Goal: Task Accomplishment & Management: Manage account settings

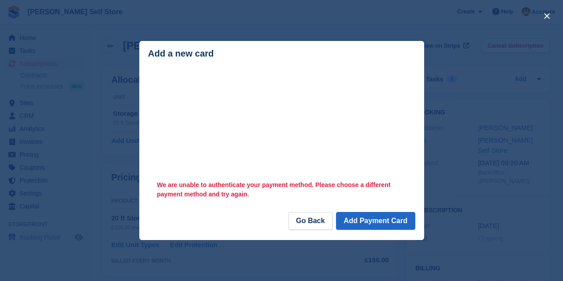
scroll to position [89, 0]
click at [445, 45] on div "close" at bounding box center [281, 140] width 563 height 281
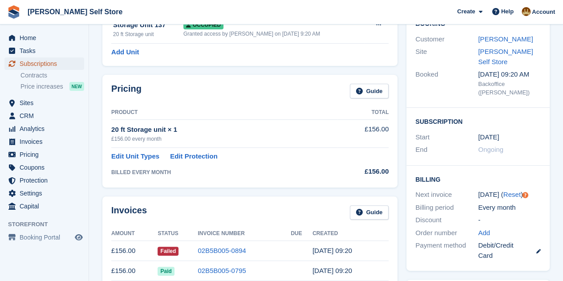
click at [48, 65] on span "Subscriptions" at bounding box center [46, 63] width 53 height 12
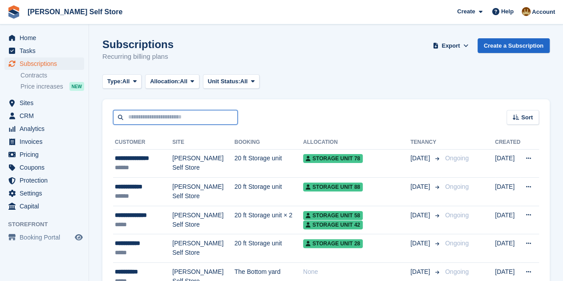
click at [161, 117] on input "text" at bounding box center [175, 117] width 125 height 15
type input "***"
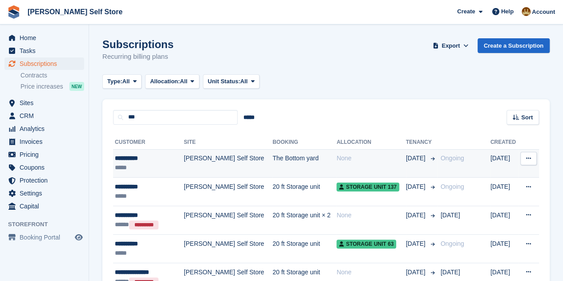
click at [132, 162] on div "**********" at bounding box center [146, 158] width 62 height 9
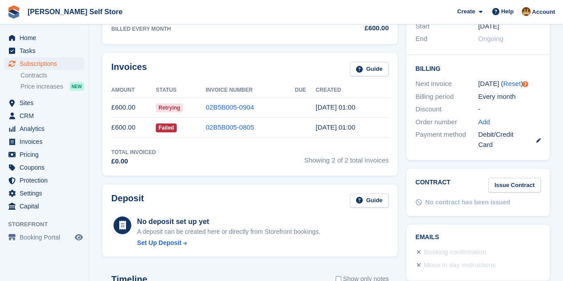
scroll to position [202, 0]
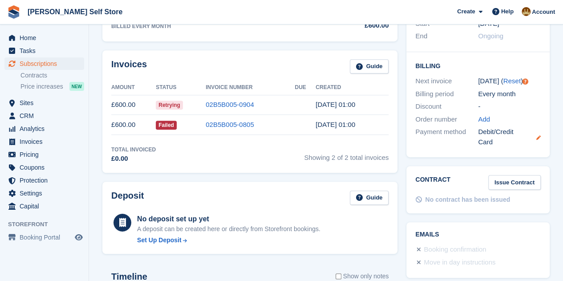
click at [537, 135] on icon at bounding box center [539, 137] width 4 height 4
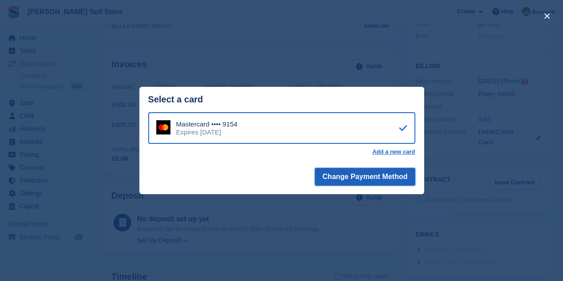
click at [391, 176] on button "Change Payment Method" at bounding box center [365, 177] width 100 height 18
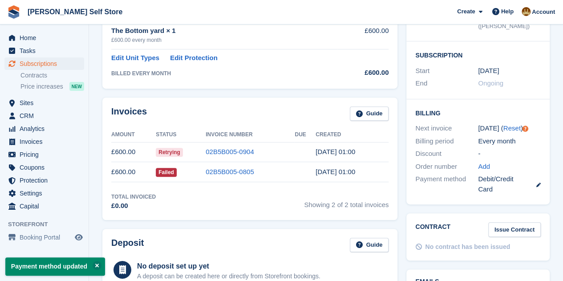
scroll to position [187, 0]
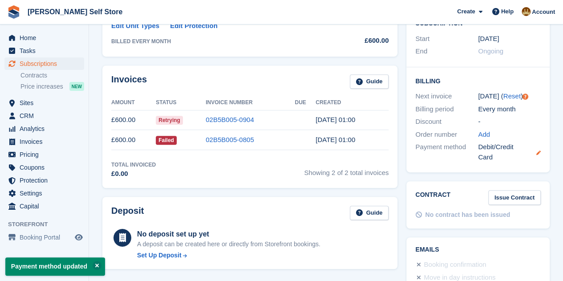
click at [537, 151] on icon at bounding box center [539, 153] width 4 height 4
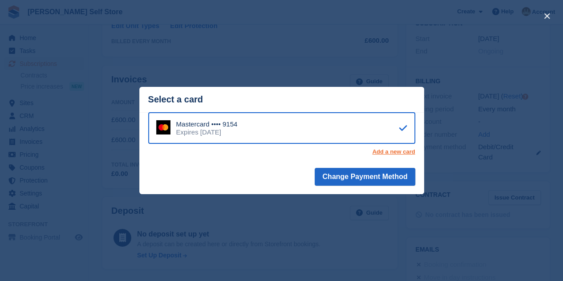
click at [408, 151] on link "Add a new card" at bounding box center [393, 151] width 43 height 7
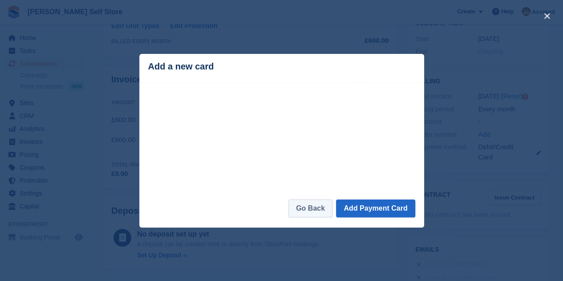
click at [322, 208] on link "Go Back" at bounding box center [311, 209] width 44 height 18
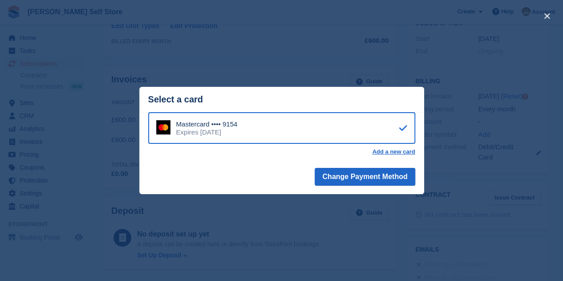
click at [356, 119] on div "Mastercard •••• 9154 Expires October 2029" at bounding box center [281, 128] width 267 height 32
click at [377, 178] on button "Change Payment Method" at bounding box center [365, 177] width 100 height 18
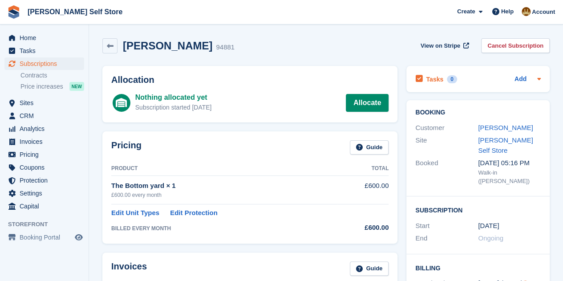
click at [537, 78] on icon at bounding box center [539, 78] width 7 height 7
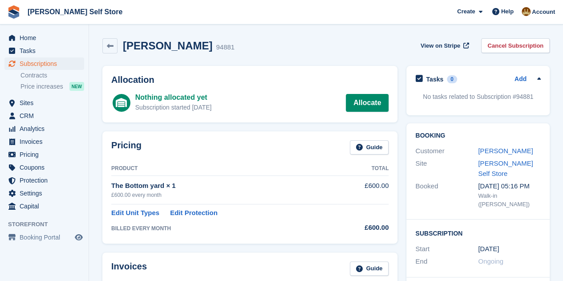
click at [537, 78] on icon at bounding box center [539, 78] width 7 height 7
